Goal: Transaction & Acquisition: Purchase product/service

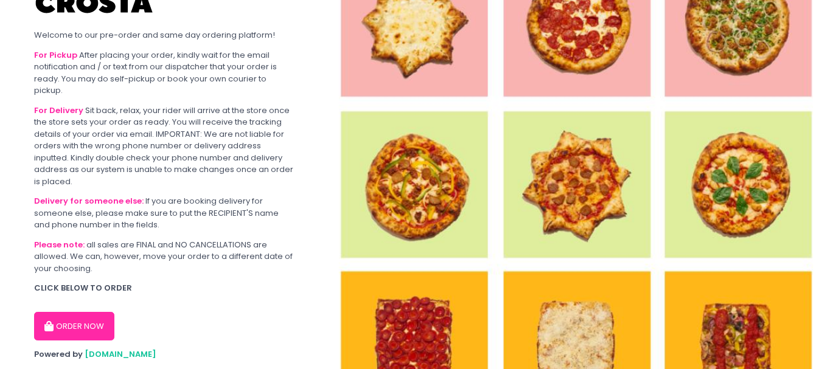
scroll to position [67, 0]
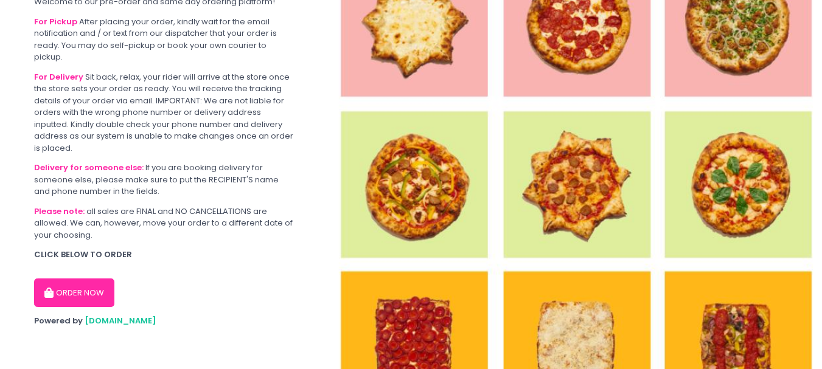
click at [100, 290] on button "ORDER NOW" at bounding box center [74, 293] width 80 height 29
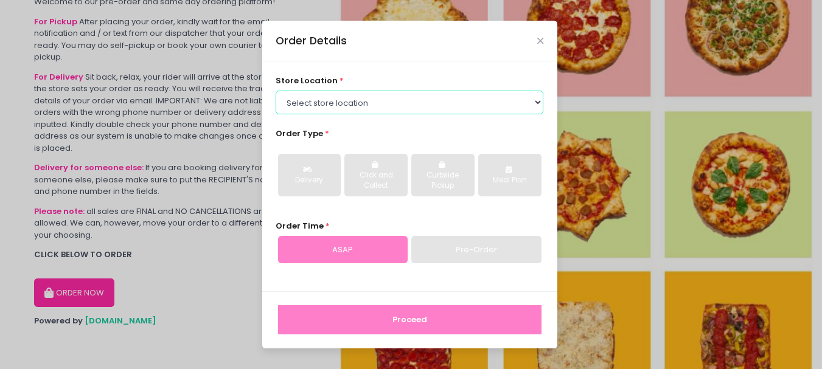
click at [343, 111] on select "Select store location [PERSON_NAME] Pizza - [PERSON_NAME] Pizza - [GEOGRAPHIC_D…" at bounding box center [410, 102] width 268 height 23
select select "5fabb2e53664a8677beaeb89"
click at [276, 91] on select "Select store location [PERSON_NAME] Pizza - [PERSON_NAME] Pizza - [GEOGRAPHIC_D…" at bounding box center [410, 102] width 268 height 23
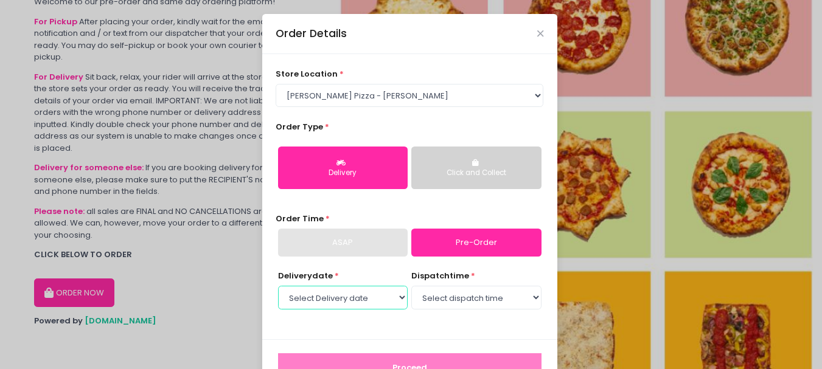
click at [364, 301] on select "Select Delivery date [DATE] [DATE] [DATE] [DATE] [DATE] [DATE]" at bounding box center [343, 297] width 130 height 23
select select "[DATE]"
click at [278, 286] on select "Select Delivery date [DATE] [DATE] [DATE] [DATE] [DATE] [DATE]" at bounding box center [343, 297] width 130 height 23
drag, startPoint x: 449, startPoint y: 282, endPoint x: 456, endPoint y: 292, distance: 12.7
click at [456, 292] on select "Select dispatch time 12:00 PM - 12:30 PM 12:30 PM - 01:00 PM 01:00 PM - 01:30 P…" at bounding box center [476, 297] width 130 height 23
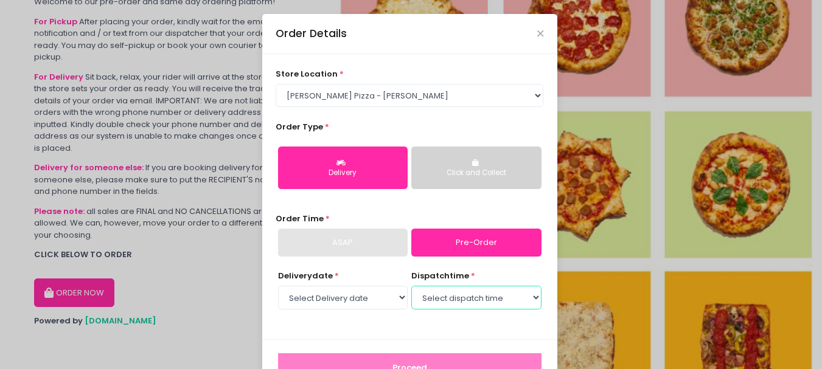
select select "12:00"
click at [411, 286] on select "Select dispatch time 12:00 PM - 12:30 PM 12:30 PM - 01:00 PM 01:00 PM - 01:30 P…" at bounding box center [476, 297] width 130 height 23
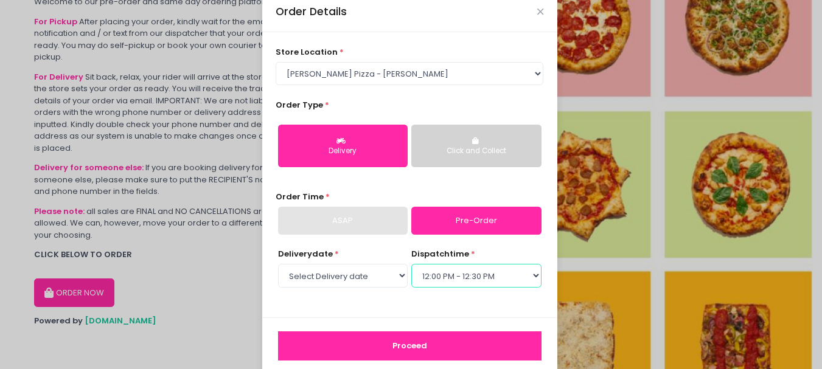
scroll to position [41, 0]
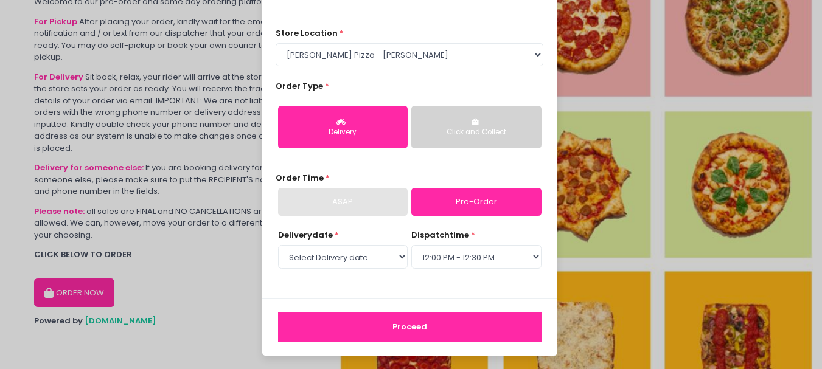
click at [361, 318] on button "Proceed" at bounding box center [410, 327] width 264 height 29
